Goal: Transaction & Acquisition: Purchase product/service

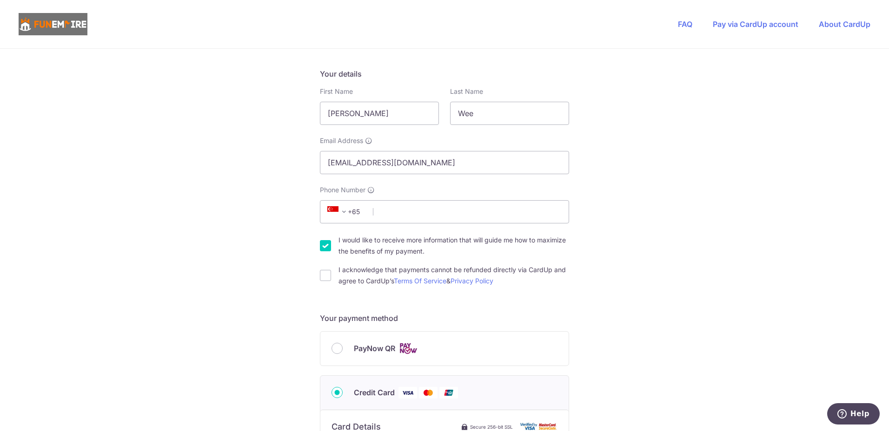
scroll to position [46, 0]
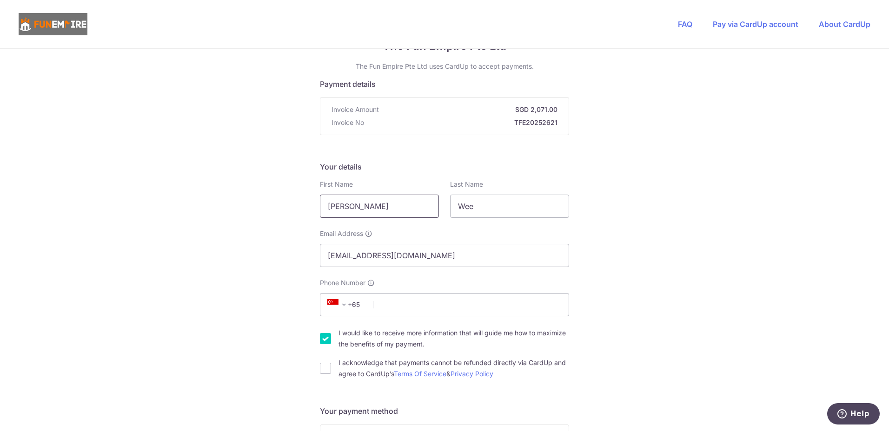
drag, startPoint x: 368, startPoint y: 209, endPoint x: 329, endPoint y: 194, distance: 41.6
type input "Yah Tyng"
type input "[PERSON_NAME]"
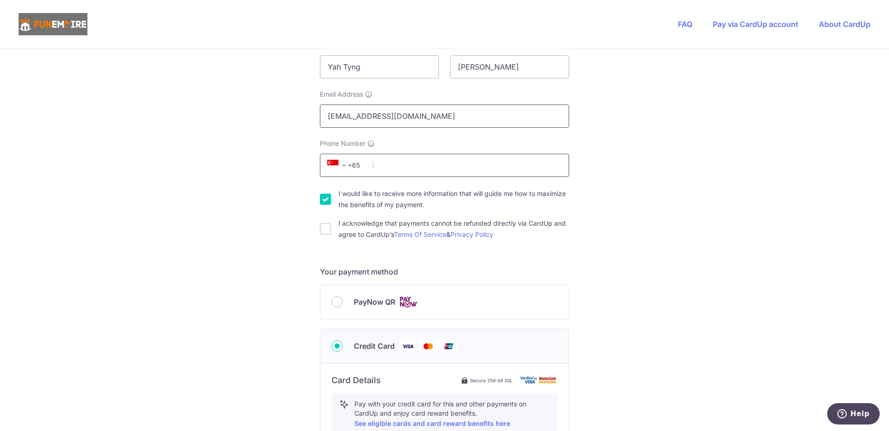
type input "[EMAIL_ADDRESS][DOMAIN_NAME]"
click at [415, 167] on input "Phone Number" at bounding box center [444, 165] width 249 height 23
paste input "98732349"
type input "98732349"
click at [321, 202] on input "I would like to receive more information that will guide me how to maximize the…" at bounding box center [325, 199] width 11 height 11
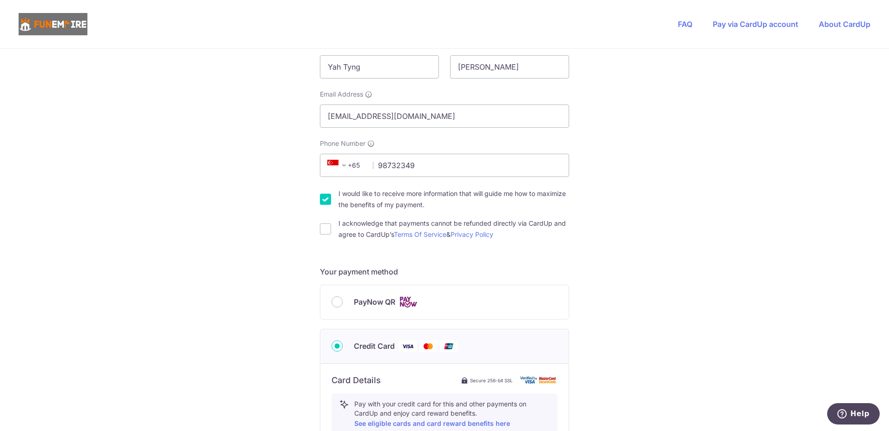
checkbox input "false"
click at [321, 226] on input "I acknowledge that payments cannot be refunded directly via CardUp and agree to…" at bounding box center [325, 229] width 11 height 11
checkbox input "true"
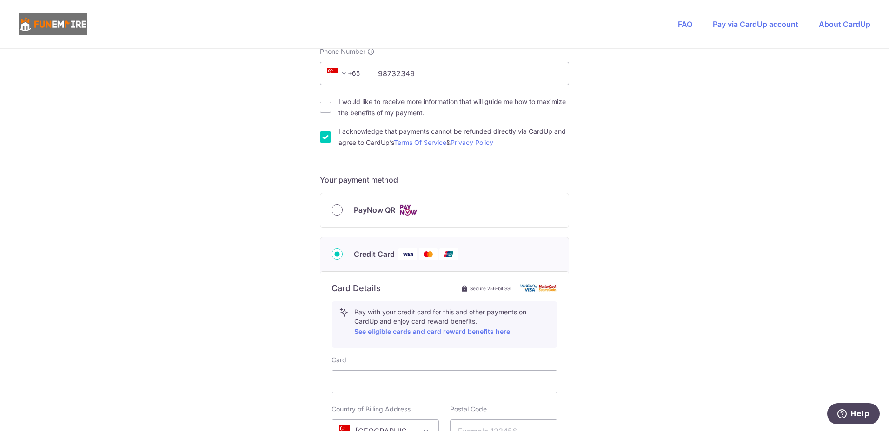
click at [336, 211] on input "PayNow QR" at bounding box center [336, 209] width 11 height 11
radio input "true"
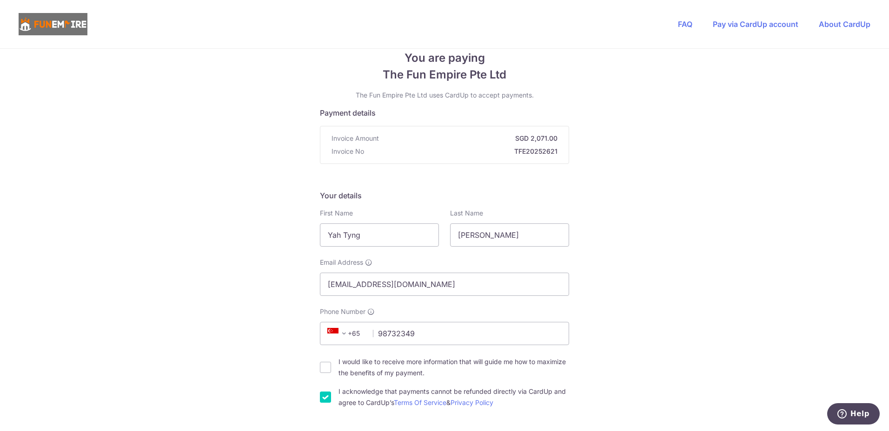
scroll to position [204, 0]
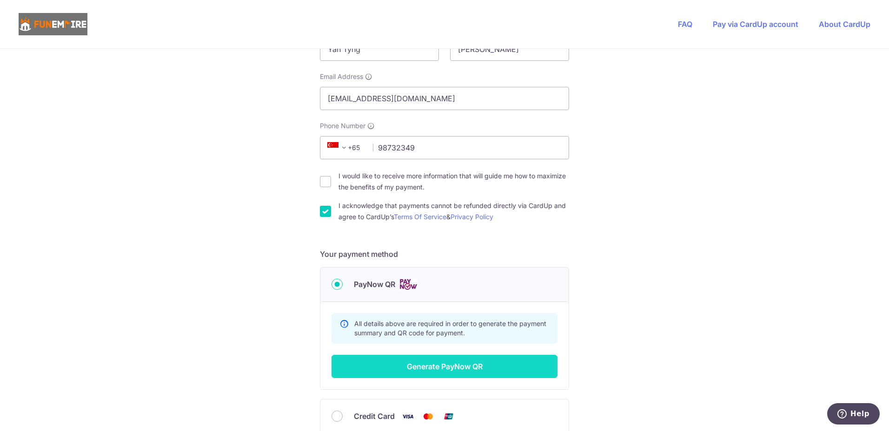
click at [442, 368] on button "Generate PayNow QR" at bounding box center [444, 366] width 226 height 23
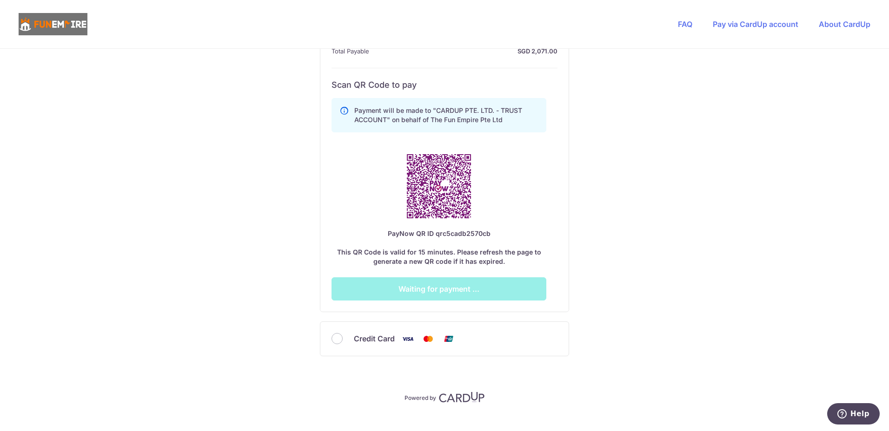
scroll to position [482, 0]
